Goal: Information Seeking & Learning: Find specific fact

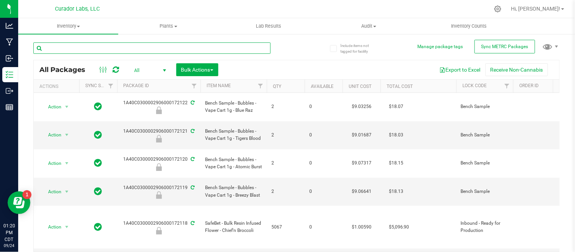
click at [87, 48] on input "text" at bounding box center [151, 47] width 237 height 11
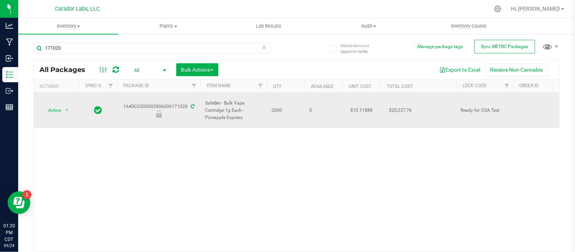
drag, startPoint x: 249, startPoint y: 117, endPoint x: 204, endPoint y: 101, distance: 48.2
click at [204, 101] on td "SafeBet - Bulk Vape Cartridge 1g Each - Pineapple Express" at bounding box center [233, 110] width 66 height 35
copy span "SafeBet - Bulk Vape Cartridge 1g Each - Pineapple Express"
click at [142, 105] on div "1A40C0300002906000171020" at bounding box center [159, 110] width 86 height 15
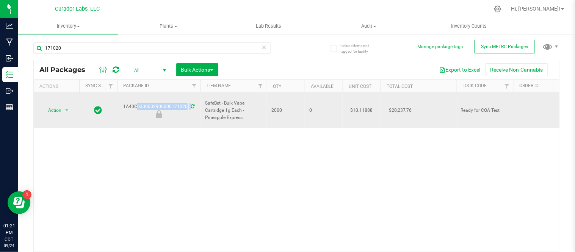
copy div "1A40C0300002906000171020"
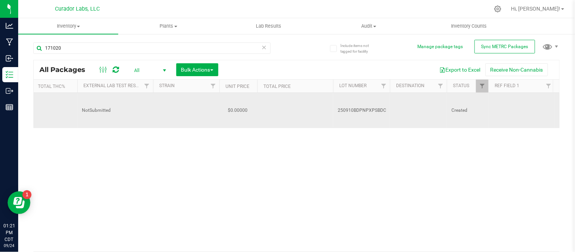
drag, startPoint x: 388, startPoint y: 107, endPoint x: 335, endPoint y: 108, distance: 52.3
click at [335, 108] on td "250910BDPNPXPSBDC" at bounding box center [361, 110] width 57 height 35
drag, startPoint x: 384, startPoint y: 105, endPoint x: 327, endPoint y: 107, distance: 56.5
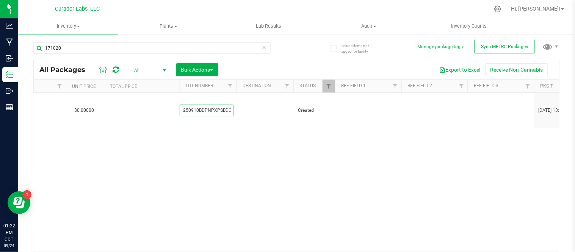
scroll to position [0, 451]
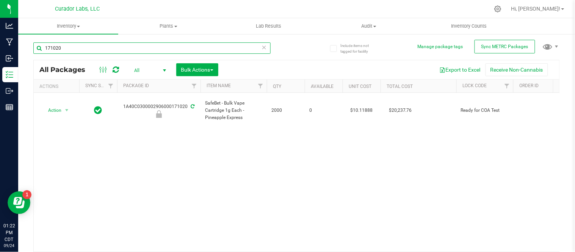
click at [120, 52] on input "171020" at bounding box center [151, 47] width 237 height 11
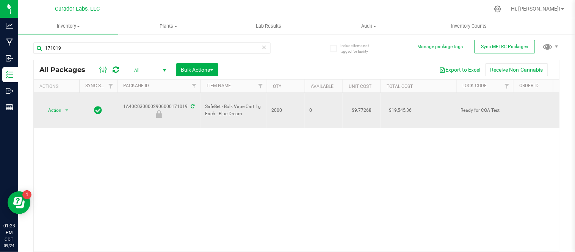
drag, startPoint x: 242, startPoint y: 108, endPoint x: 205, endPoint y: 100, distance: 38.0
click at [205, 103] on span "SafeBet - Bulk Vape Cart 1g Each - Blue Dream" at bounding box center [233, 110] width 57 height 14
copy span "SafeBet - Bulk Vape Cart 1g Each - Blue Dream"
drag, startPoint x: 185, startPoint y: 99, endPoint x: 122, endPoint y: 101, distance: 62.9
click at [122, 103] on div "1A40C0300002906000171019" at bounding box center [159, 110] width 86 height 15
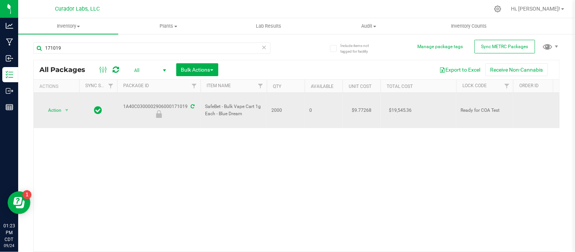
copy div "1A40C0300002906000171019"
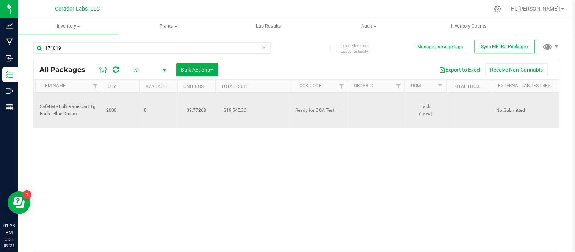
scroll to position [0, 310]
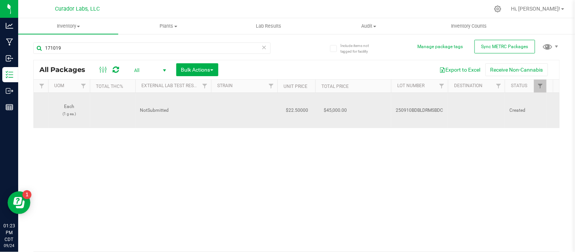
drag, startPoint x: 446, startPoint y: 101, endPoint x: 395, endPoint y: 101, distance: 50.4
click at [395, 101] on td "250910BDBLDRMSBDC" at bounding box center [419, 110] width 57 height 35
drag, startPoint x: 442, startPoint y: 101, endPoint x: 391, endPoint y: 99, distance: 51.6
click at [391, 105] on input "250910BDBLDRMSBDC" at bounding box center [418, 111] width 54 height 12
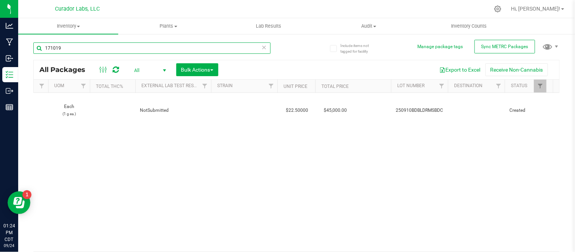
click at [92, 50] on input "171019" at bounding box center [151, 47] width 237 height 11
type input "171017"
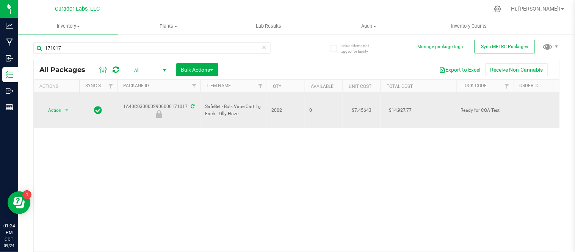
drag, startPoint x: 255, startPoint y: 110, endPoint x: 205, endPoint y: 101, distance: 51.6
click at [205, 103] on span "SafeBet - Bulk Vape Cart 1g Each - Lilly Haze" at bounding box center [233, 110] width 57 height 14
copy span "SafeBet - Bulk Vape Cart 1g Each - Lilly Haze"
click at [170, 95] on td "1A40C0300002906000171017" at bounding box center [158, 110] width 83 height 35
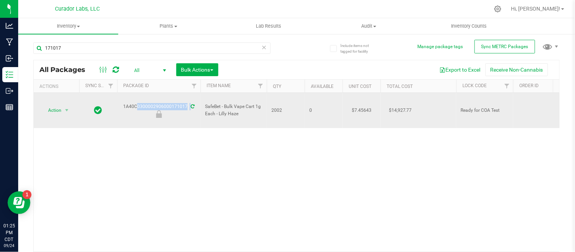
click at [170, 95] on td "1A40C0300002906000171017" at bounding box center [158, 110] width 83 height 35
copy div "1A40C0300002906000171017"
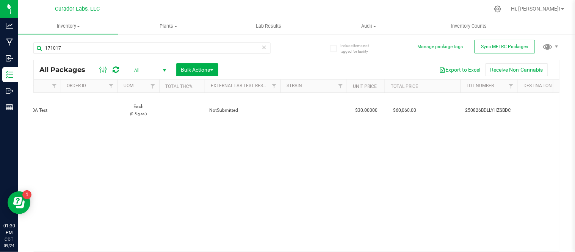
scroll to position [0, 511]
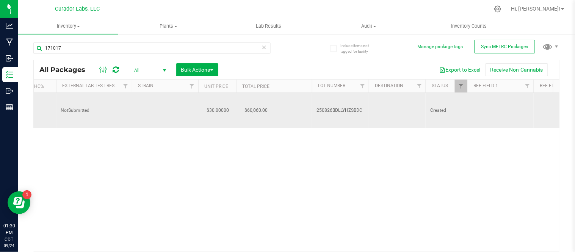
click at [347, 107] on span "250826BDLLYHZSBDC" at bounding box center [340, 110] width 48 height 7
click at [347, 105] on input "250826BDLLYHZSBDC" at bounding box center [338, 111] width 54 height 12
click at [265, 49] on input "171017" at bounding box center [151, 47] width 237 height 11
click at [261, 46] on icon at bounding box center [263, 46] width 5 height 9
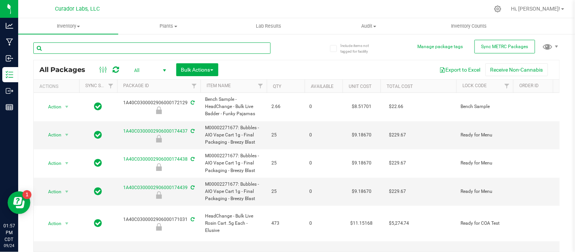
click at [185, 48] on input "text" at bounding box center [151, 47] width 237 height 11
click at [133, 48] on input "text" at bounding box center [151, 47] width 237 height 11
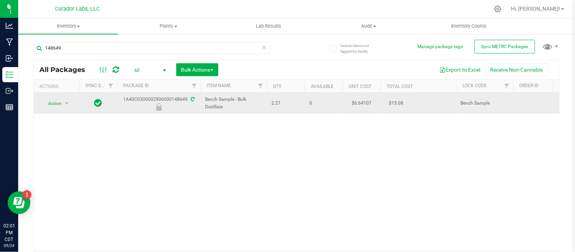
drag, startPoint x: 231, startPoint y: 113, endPoint x: 235, endPoint y: 110, distance: 4.6
click at [235, 110] on td "Bench Sample - Bulk Distillate" at bounding box center [233, 103] width 66 height 21
copy span "Bench Sample - Bulk Distillate"
drag, startPoint x: 120, startPoint y: 98, endPoint x: 187, endPoint y: 99, distance: 67.1
click at [187, 99] on div "1A40C0300002906000148649" at bounding box center [159, 103] width 86 height 15
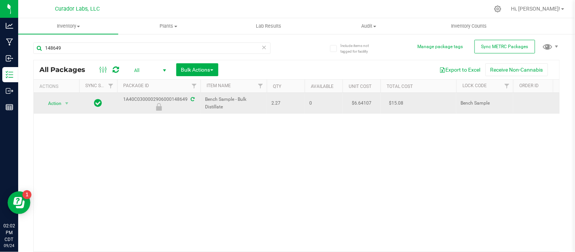
copy div "1A40C0300002906000148649"
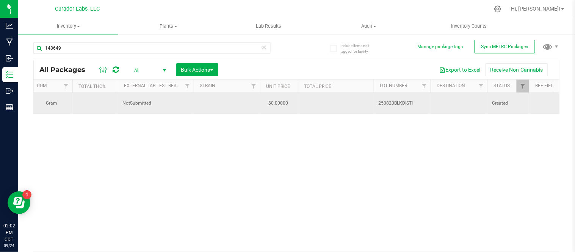
scroll to position [0, 539]
drag, startPoint x: 418, startPoint y: 103, endPoint x: 375, endPoint y: 102, distance: 42.8
click at [375, 102] on td "250820BLKDISTI" at bounding box center [401, 103] width 57 height 21
drag, startPoint x: 416, startPoint y: 105, endPoint x: 367, endPoint y: 106, distance: 48.9
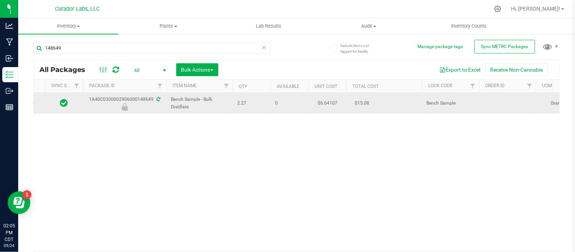
scroll to position [0, 0]
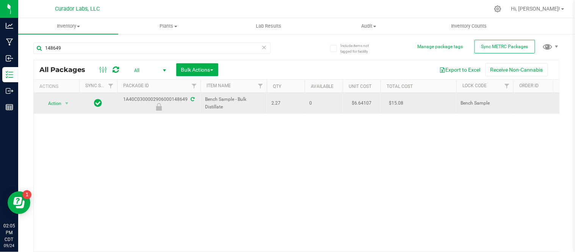
drag, startPoint x: 231, startPoint y: 108, endPoint x: 203, endPoint y: 105, distance: 28.6
click at [203, 105] on td "Bench Sample - Bulk Distillate" at bounding box center [233, 103] width 66 height 21
copy span "Bench Sample - Bulk Distillate"
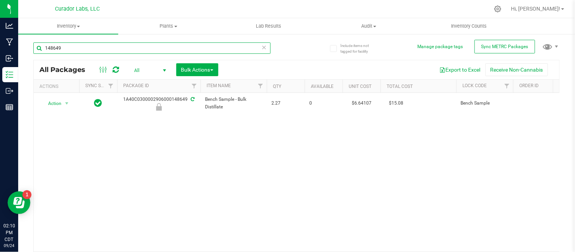
click at [88, 49] on input "148649" at bounding box center [151, 47] width 237 height 11
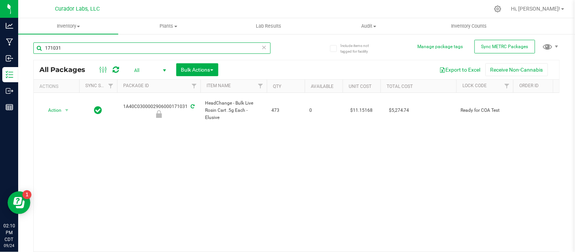
type input "171031"
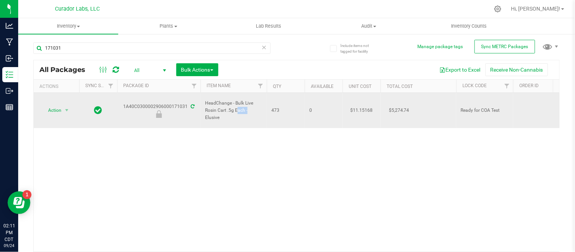
drag, startPoint x: 229, startPoint y: 110, endPoint x: 222, endPoint y: 111, distance: 6.8
click at [222, 111] on span "HeadChange - Bulk Live Rosin Cart .5g Each - Elusive" at bounding box center [233, 111] width 57 height 22
click at [225, 115] on span "HeadChange - Bulk Live Rosin Cart .5g Each - Elusive" at bounding box center [233, 111] width 57 height 22
drag, startPoint x: 225, startPoint y: 115, endPoint x: 207, endPoint y: 102, distance: 22.4
click at [207, 102] on span "HeadChange - Bulk Live Rosin Cart .5g Each - Elusive" at bounding box center [233, 111] width 57 height 22
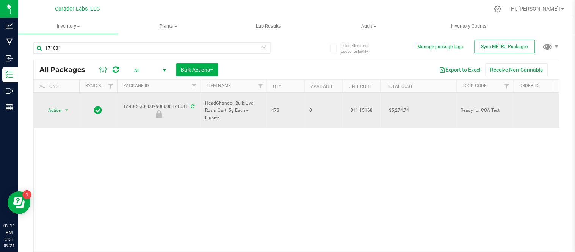
copy span "HeadChange - Bulk Live Rosin Cart .5g Each - Elusive"
drag, startPoint x: 123, startPoint y: 105, endPoint x: 183, endPoint y: 106, distance: 60.2
click at [183, 106] on div "1A40C0300002906000171031" at bounding box center [159, 110] width 86 height 15
copy tr "1A40C0300002906000171031"
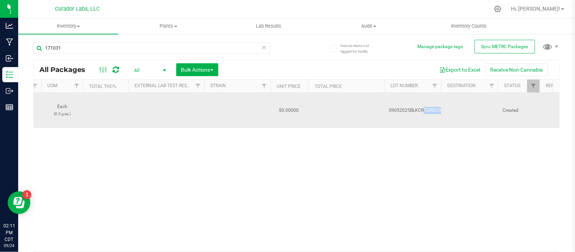
drag, startPoint x: 443, startPoint y: 104, endPoint x: 399, endPoint y: 104, distance: 44.7
copy td "09052025BLKCRTGRDLVRSNBLNDLSV"
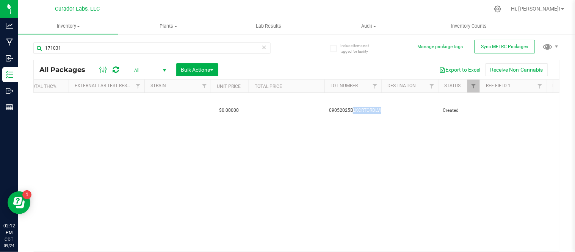
scroll to position [0, 595]
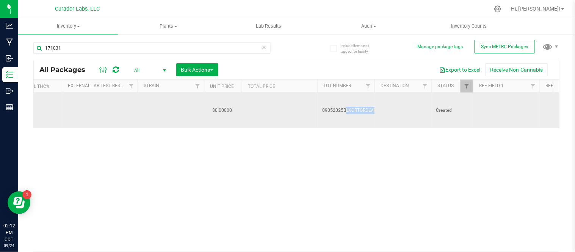
click at [364, 107] on span "09052025BLKCRTGRDLVRSNBLNDLSV" at bounding box center [361, 110] width 79 height 7
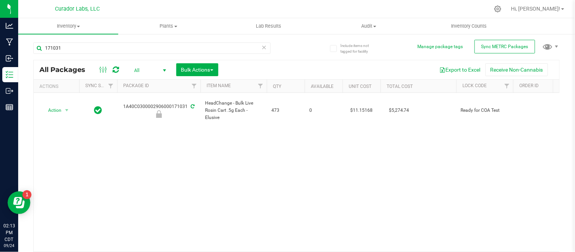
scroll to position [0, 0]
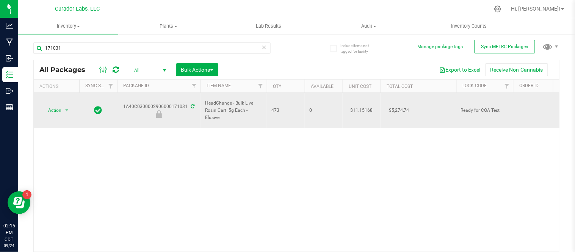
click at [237, 109] on span "HeadChange - Bulk Live Rosin Cart .5g Each - Elusive" at bounding box center [233, 111] width 57 height 22
drag, startPoint x: 228, startPoint y: 112, endPoint x: 206, endPoint y: 100, distance: 25.2
click at [206, 100] on span "HeadChange - Bulk Live Rosin Cart .5g Each - Elusive" at bounding box center [233, 111] width 57 height 22
copy span "HeadChange - Bulk Live Rosin Cart .5g Each - Elusive"
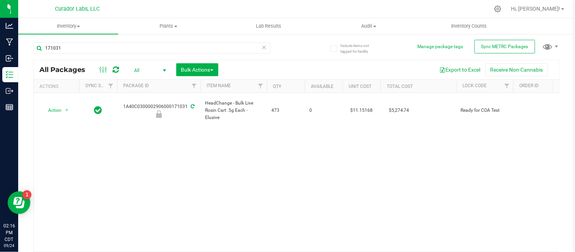
click at [256, 126] on div "Action Action Edit attributes Global inventory Locate package Package audit log…" at bounding box center [296, 172] width 525 height 159
